Goal: Task Accomplishment & Management: Use online tool/utility

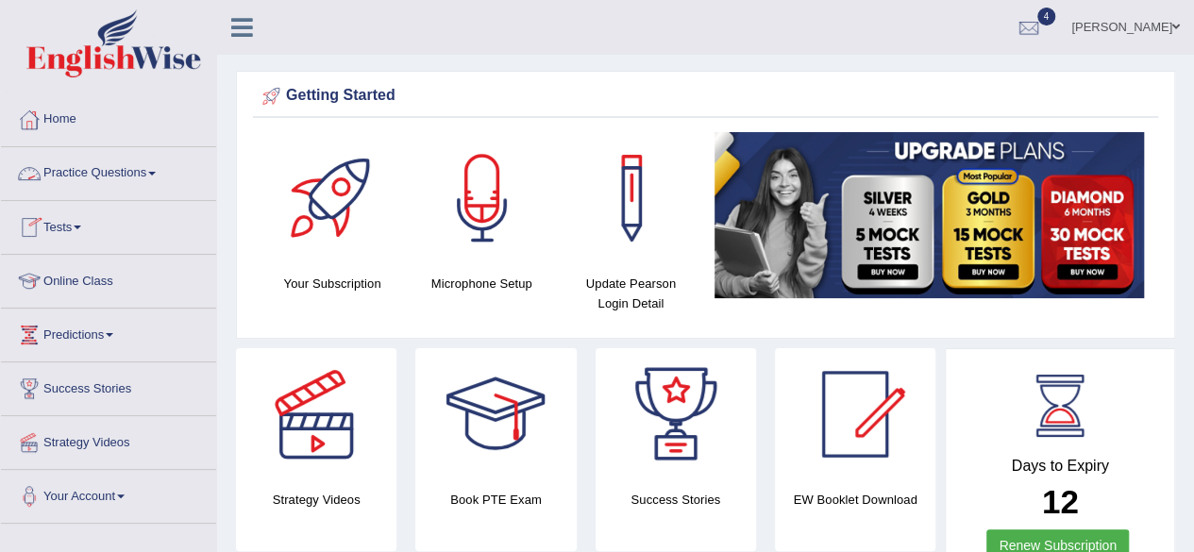
drag, startPoint x: 0, startPoint y: 0, endPoint x: 146, endPoint y: 175, distance: 227.7
click at [146, 175] on link "Practice Questions" at bounding box center [108, 170] width 215 height 47
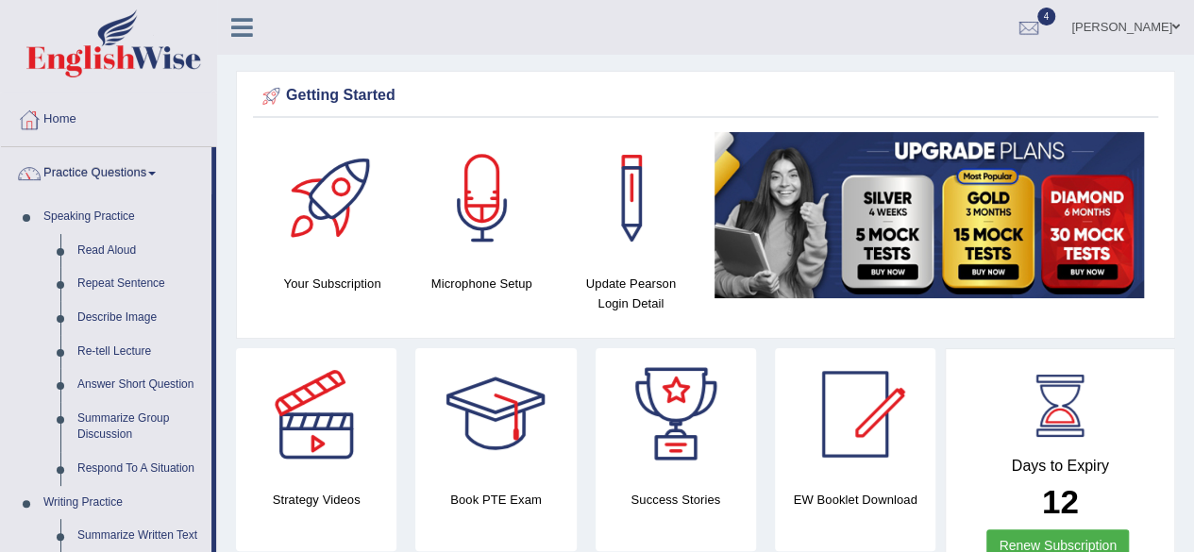
click at [162, 173] on link "Practice Questions" at bounding box center [106, 170] width 210 height 47
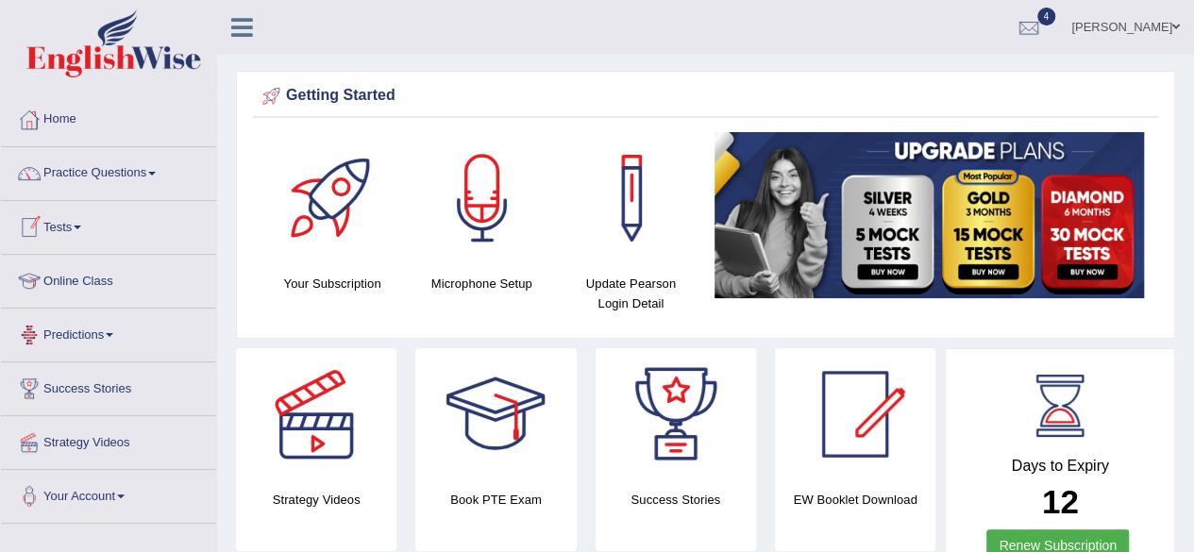
click at [94, 233] on link "Tests" at bounding box center [108, 224] width 215 height 47
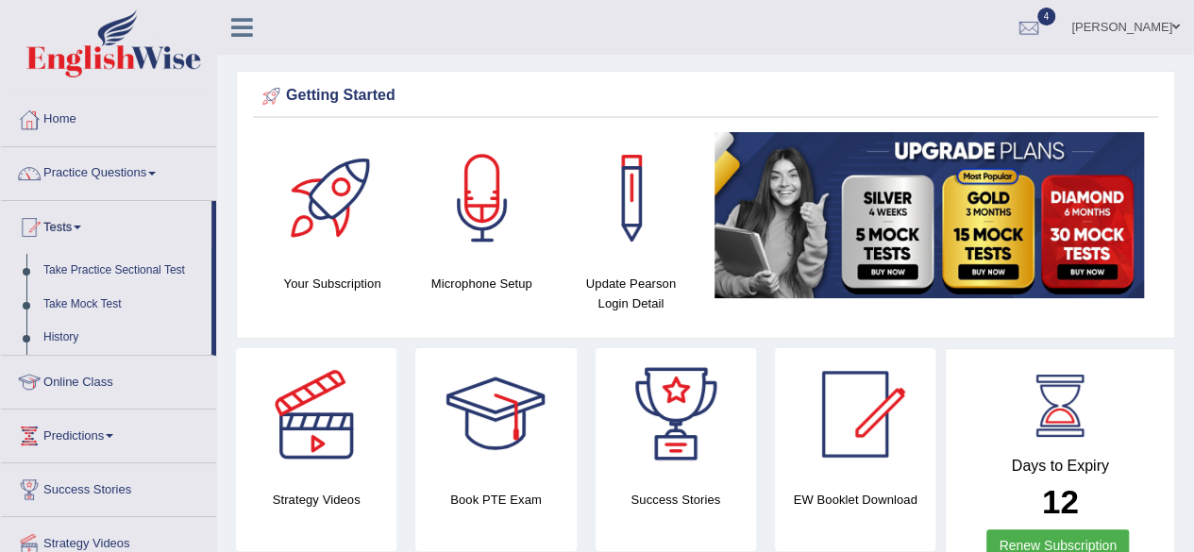
click at [93, 275] on link "Take Practice Sectional Test" at bounding box center [123, 271] width 176 height 34
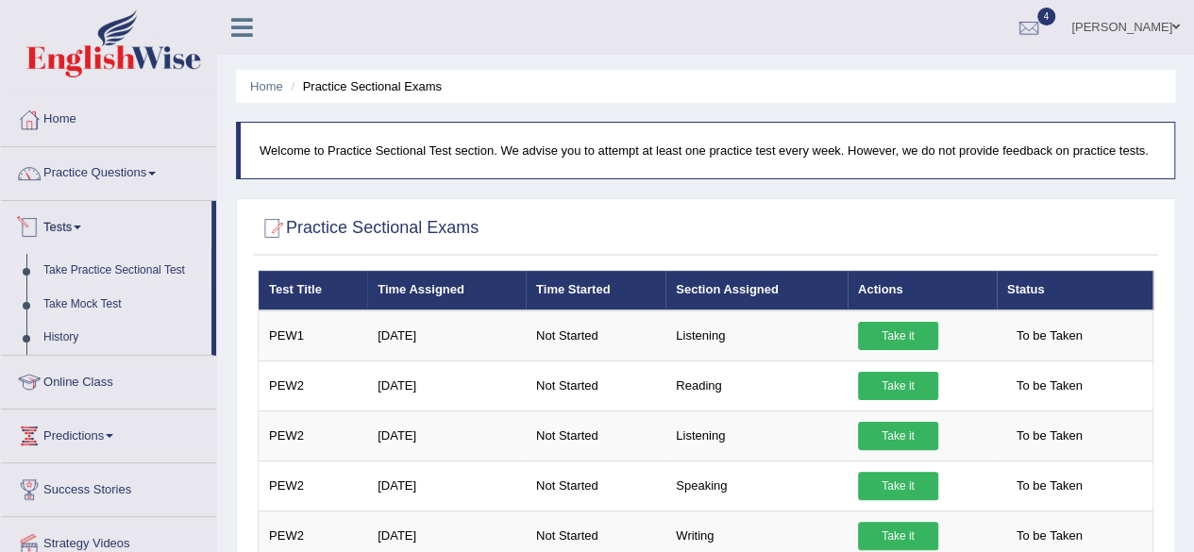
click at [89, 220] on link "Tests" at bounding box center [106, 224] width 210 height 47
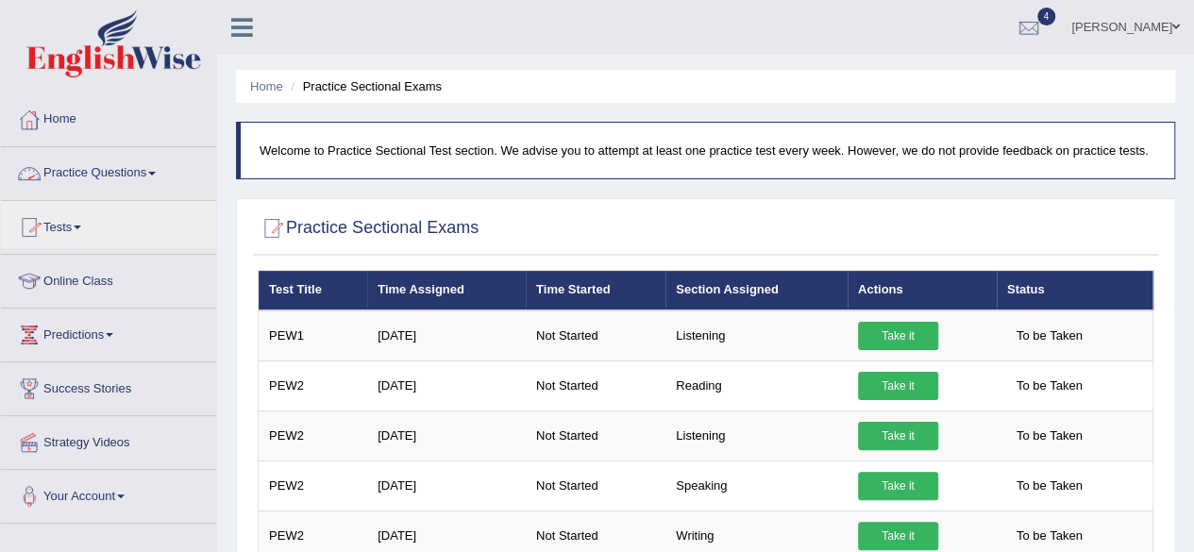
click at [156, 174] on span at bounding box center [152, 174] width 8 height 4
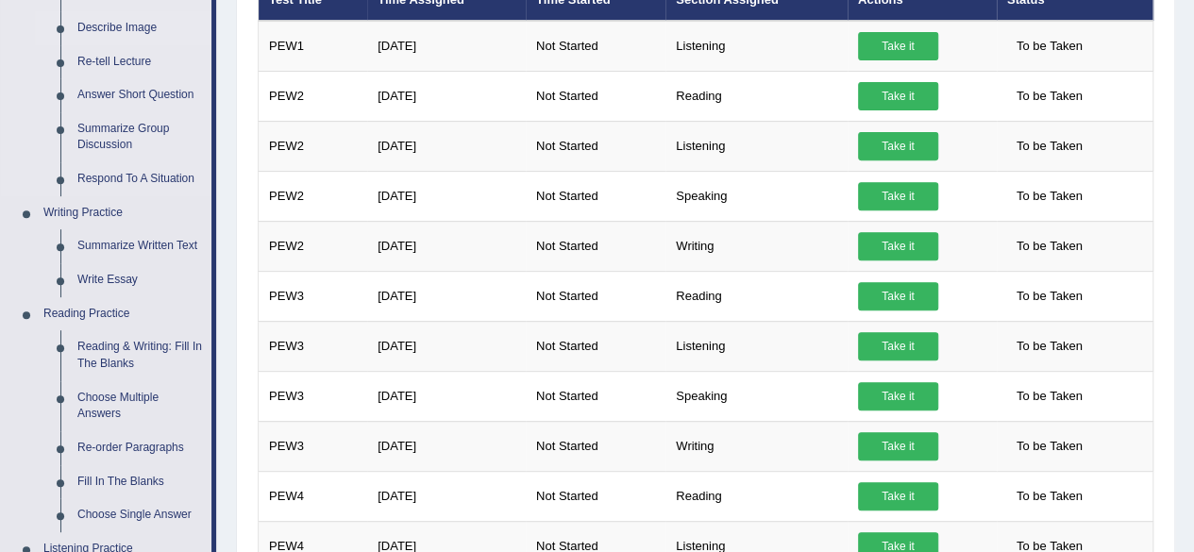
scroll to position [291, 0]
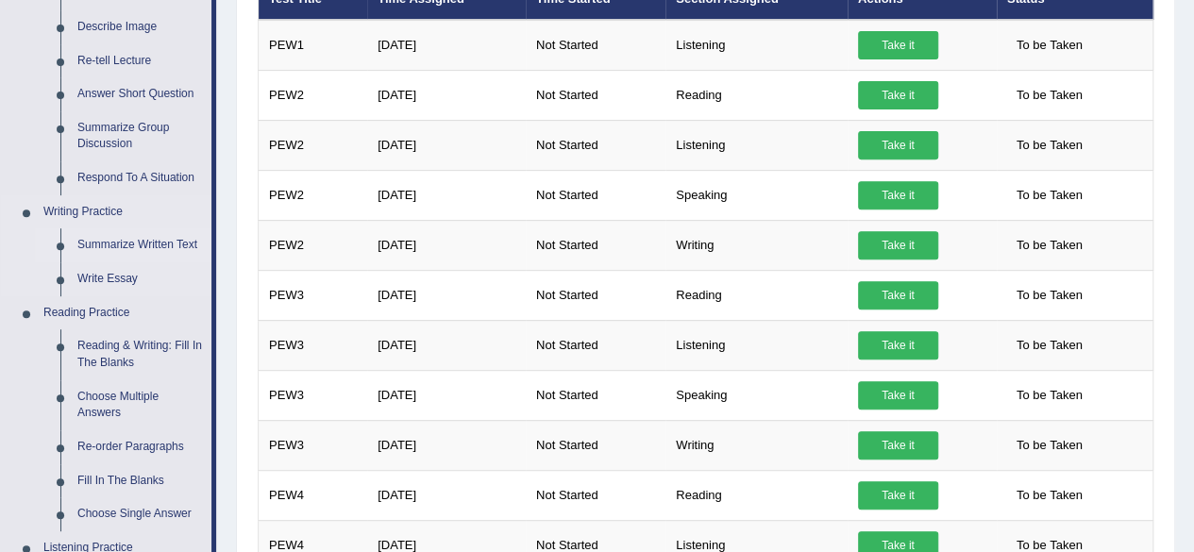
click at [117, 249] on link "Summarize Written Text" at bounding box center [140, 245] width 142 height 34
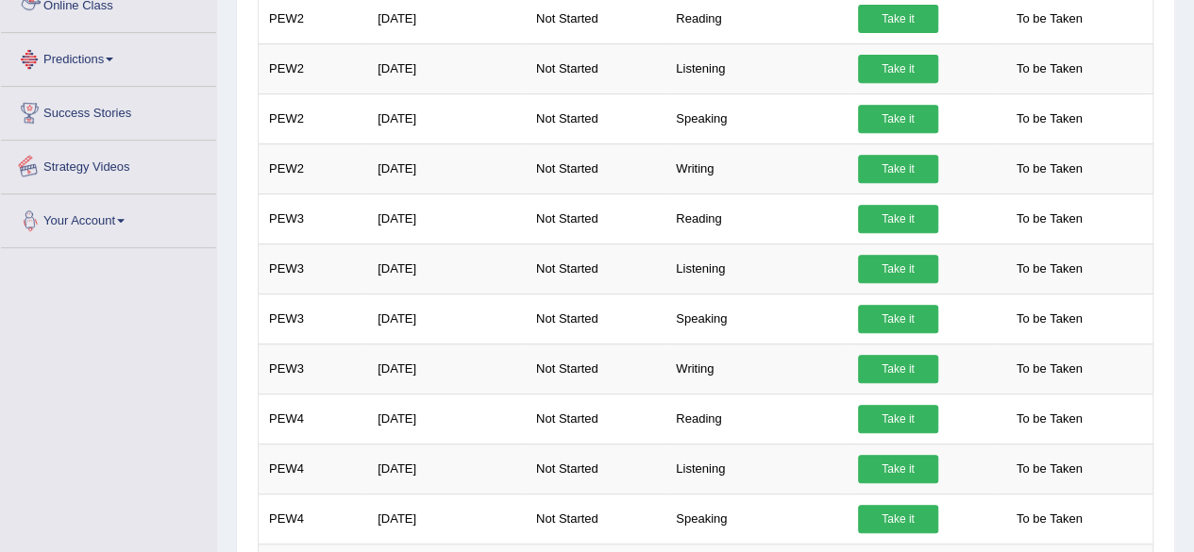
scroll to position [398, 0]
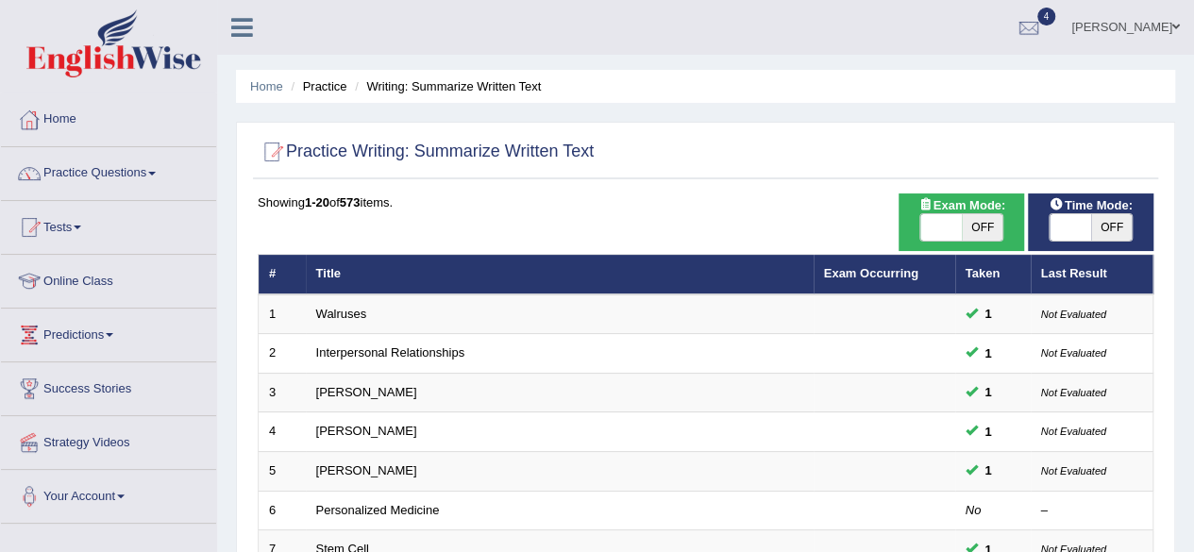
click at [94, 225] on link "Tests" at bounding box center [108, 224] width 215 height 47
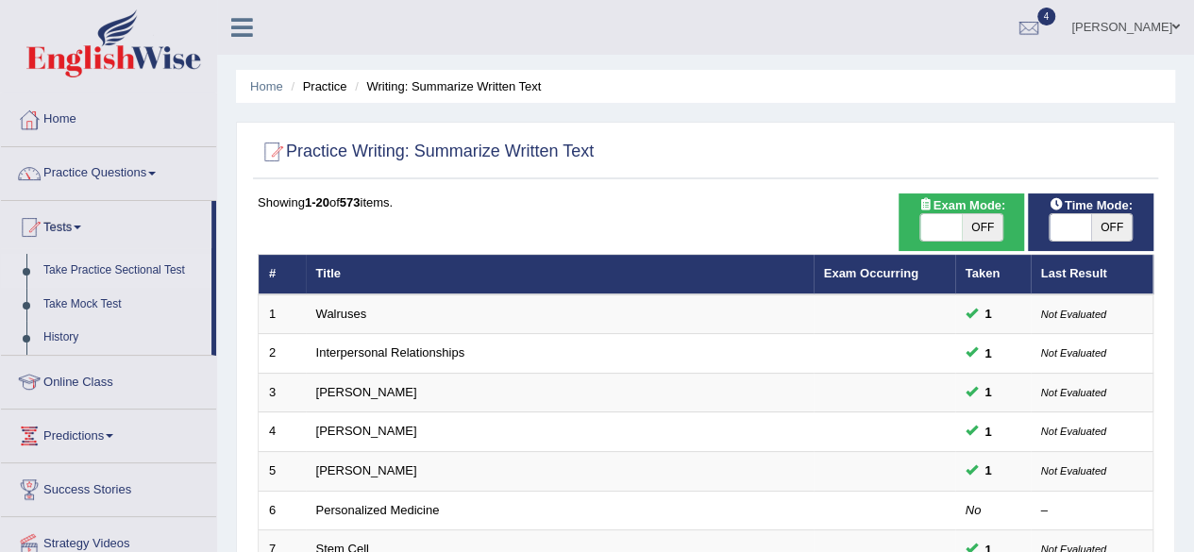
click at [106, 270] on link "Take Practice Sectional Test" at bounding box center [123, 271] width 176 height 34
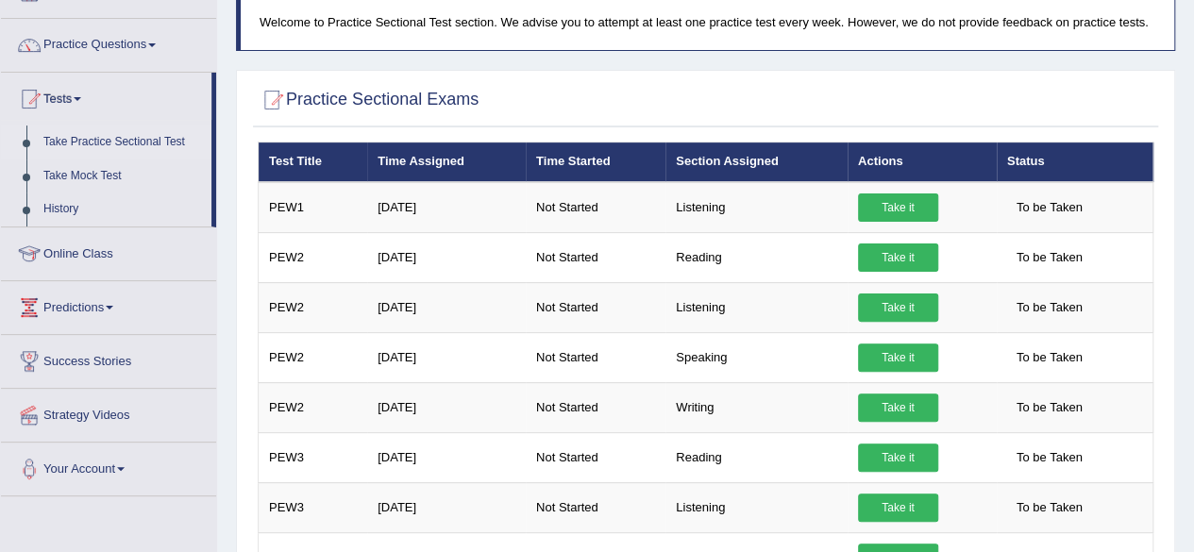
scroll to position [130, 0]
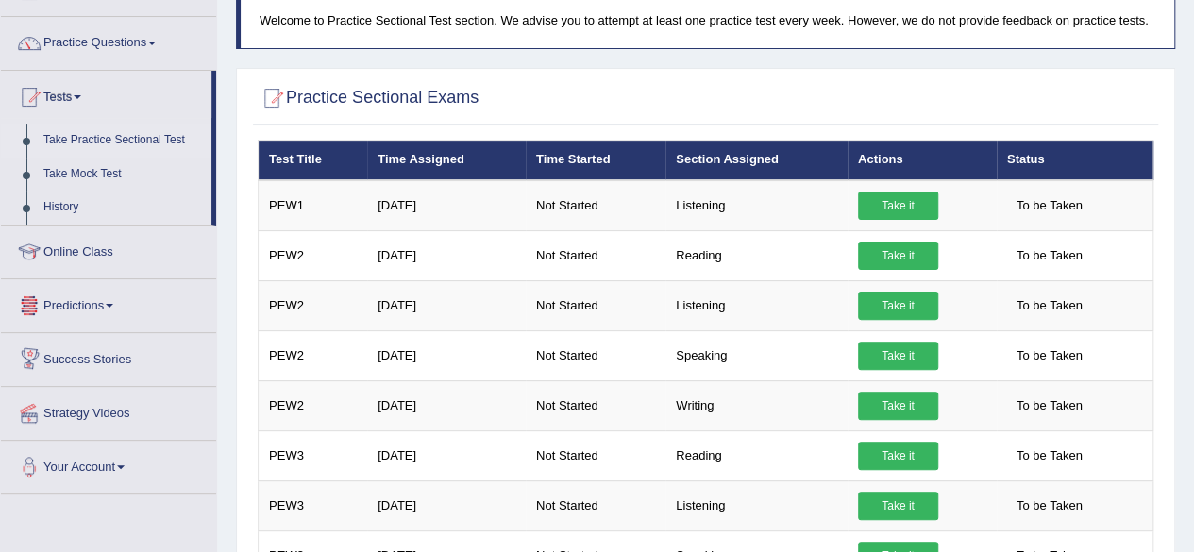
click at [79, 248] on link "Online Class" at bounding box center [108, 249] width 215 height 47
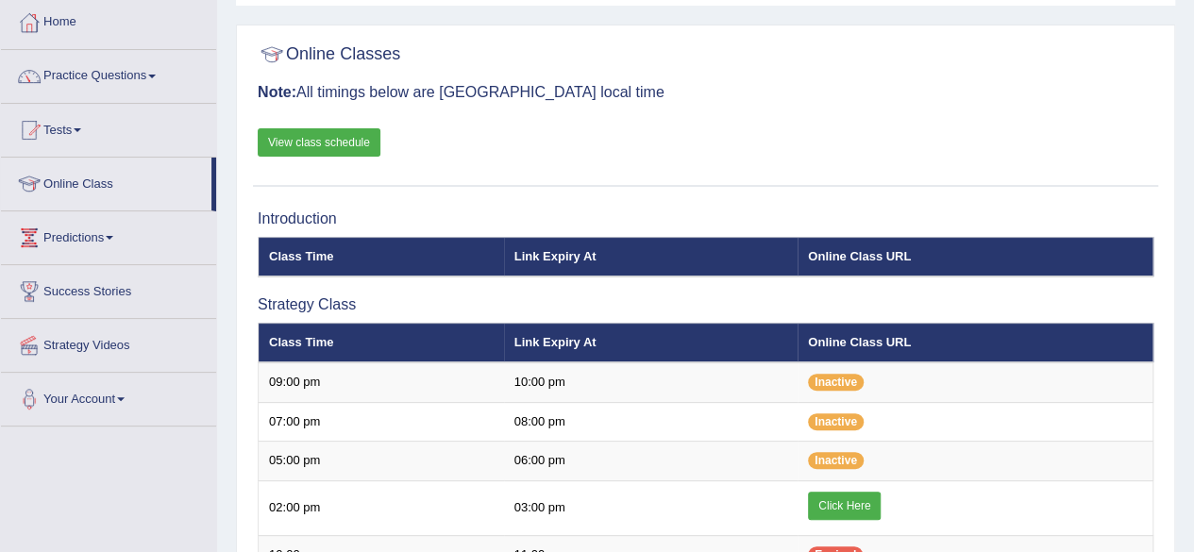
scroll to position [98, 0]
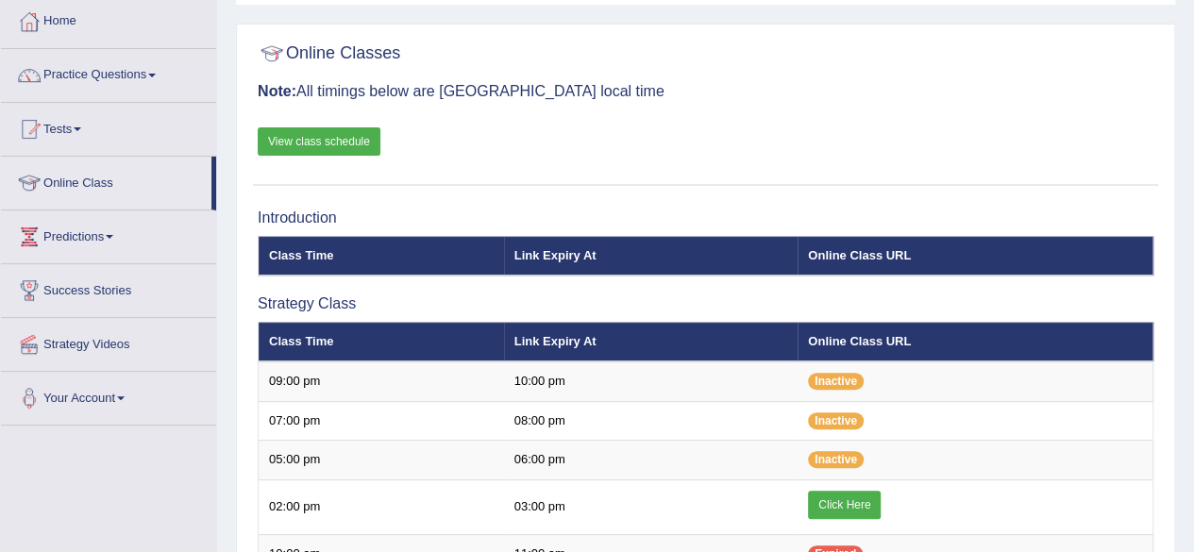
click at [353, 150] on link "View class schedule" at bounding box center [319, 141] width 123 height 28
click at [92, 126] on link "Tests" at bounding box center [108, 126] width 215 height 47
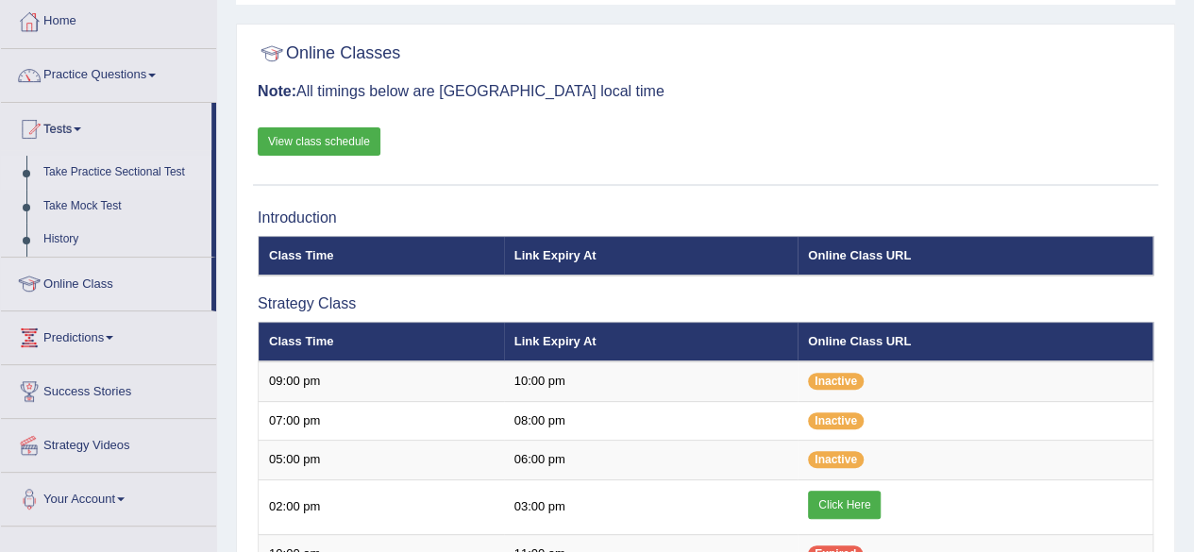
click at [89, 167] on link "Take Practice Sectional Test" at bounding box center [123, 173] width 176 height 34
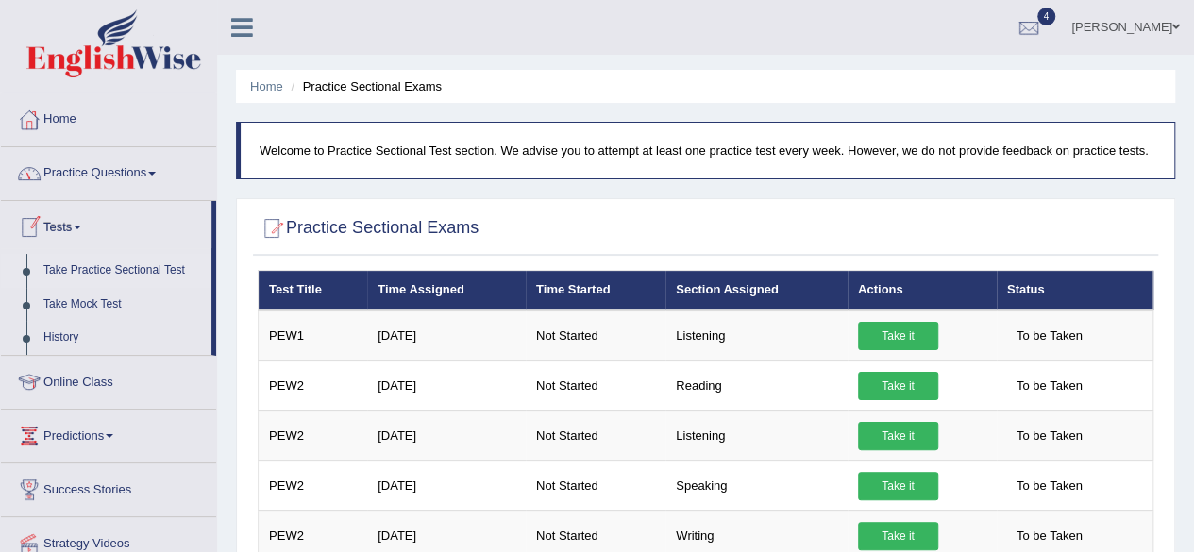
click at [97, 263] on link "Take Practice Sectional Test" at bounding box center [123, 271] width 176 height 34
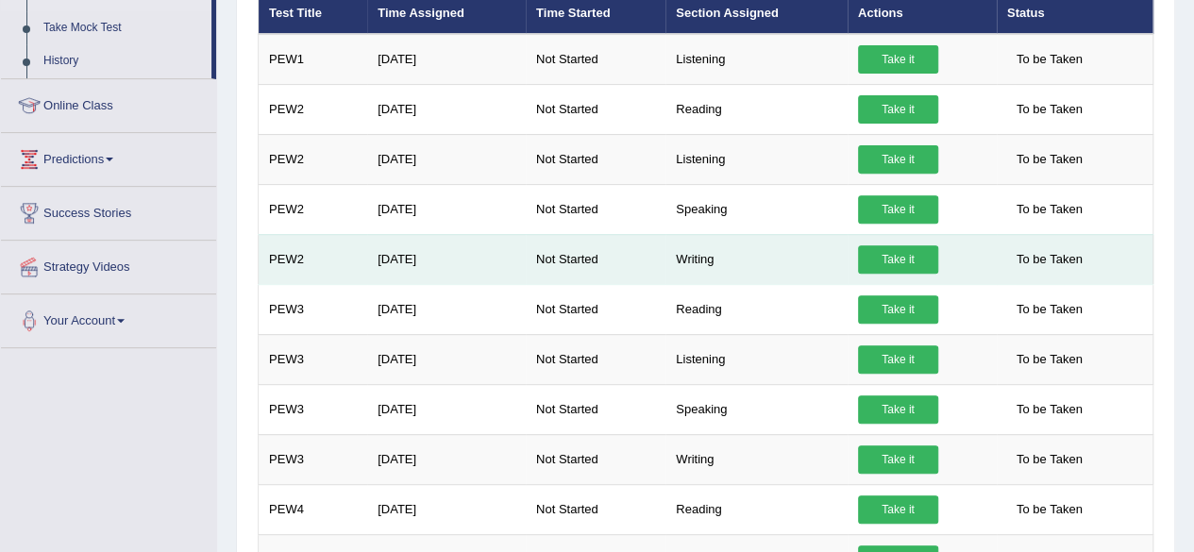
click at [894, 256] on link "Take it" at bounding box center [898, 259] width 80 height 28
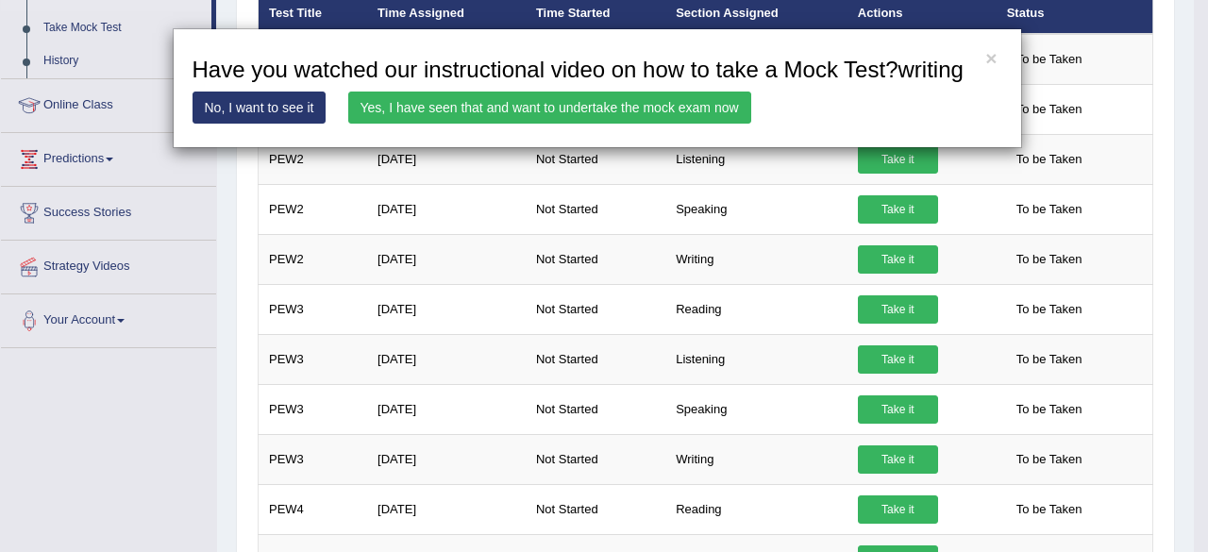
click at [697, 113] on link "Yes, I have seen that and want to undertake the mock exam now" at bounding box center [549, 108] width 403 height 32
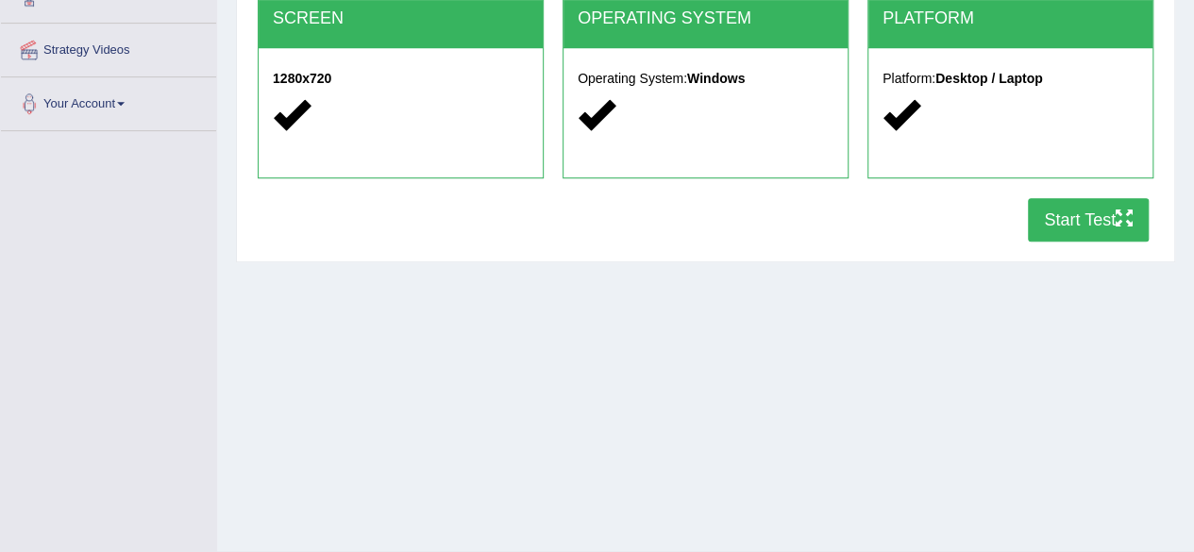
scroll to position [400, 0]
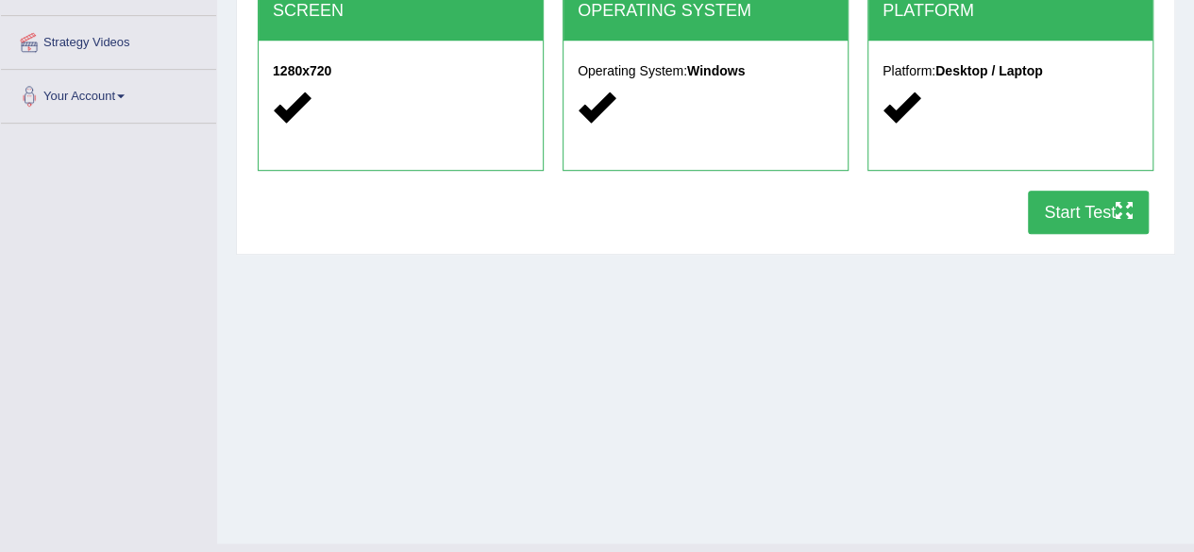
click at [1083, 196] on button "Start Test" at bounding box center [1088, 212] width 121 height 43
